Goal: Register for event/course

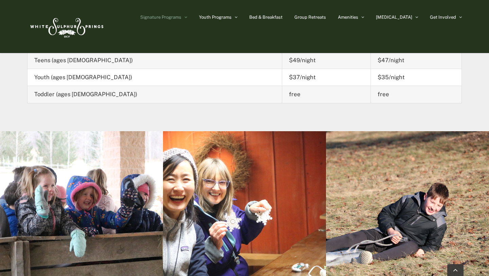
scroll to position [972, 0]
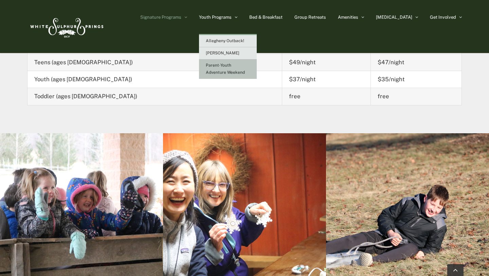
click at [242, 69] on link "Parent-Youth Adventure Weekend" at bounding box center [228, 68] width 58 height 19
